Goal: Task Accomplishment & Management: Manage account settings

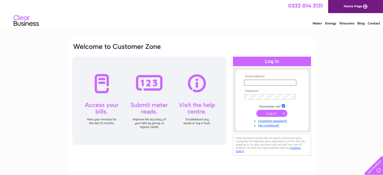
click at [264, 83] on input "text" at bounding box center [270, 83] width 52 height 6
type input "neil@arcweldingproducts.co.uk"
click at [275, 112] on input "submit" at bounding box center [271, 112] width 31 height 7
click at [270, 112] on input "submit" at bounding box center [271, 112] width 31 height 7
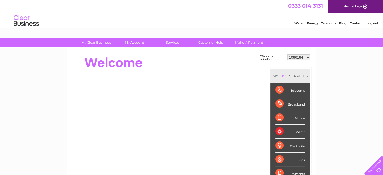
click at [308, 57] on select "1086184 30278361" at bounding box center [298, 57] width 23 height 6
select select "30278361"
click at [287, 54] on select "1086184 30278361" at bounding box center [298, 57] width 23 height 6
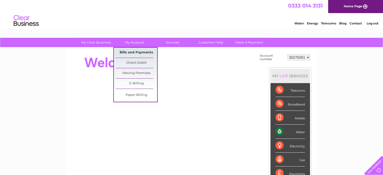
click at [133, 51] on link "Bills and Payments" at bounding box center [137, 53] width 42 height 10
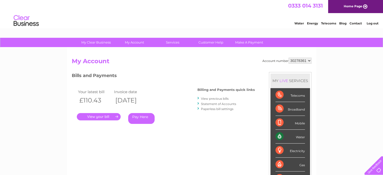
click at [100, 116] on link "." at bounding box center [99, 116] width 44 height 7
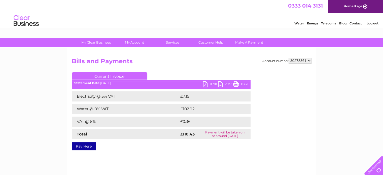
click at [204, 82] on link "PDF" at bounding box center [210, 84] width 15 height 7
